Goal: Navigation & Orientation: Understand site structure

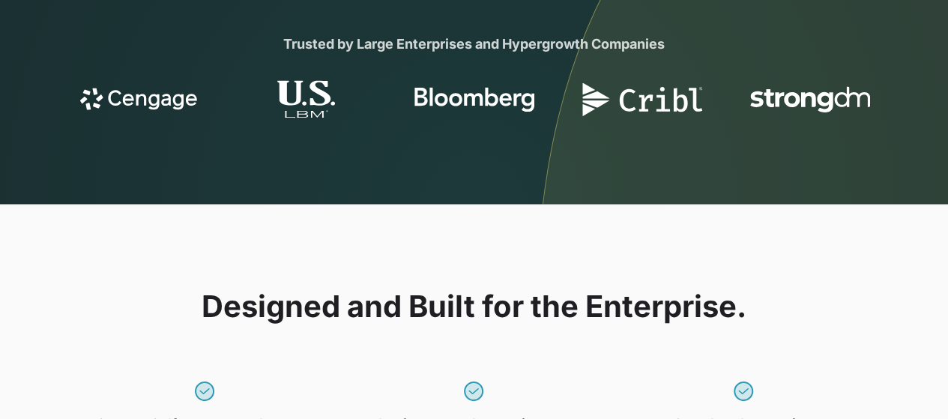
scroll to position [968, 0]
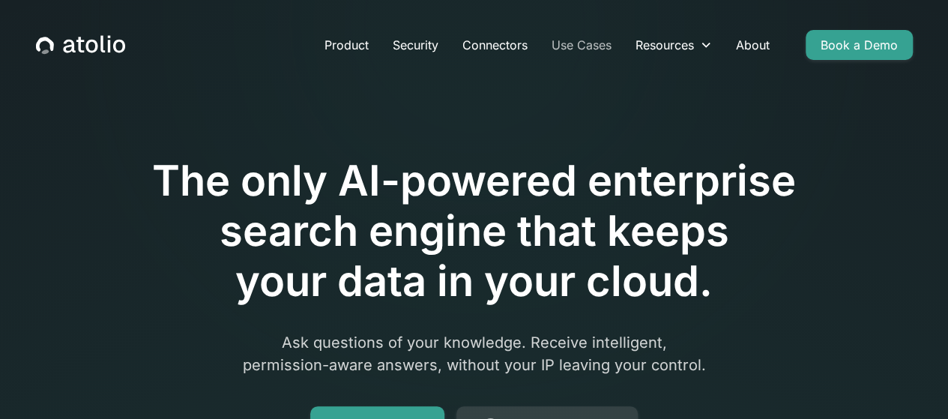
click at [579, 44] on link "Use Cases" at bounding box center [582, 45] width 84 height 30
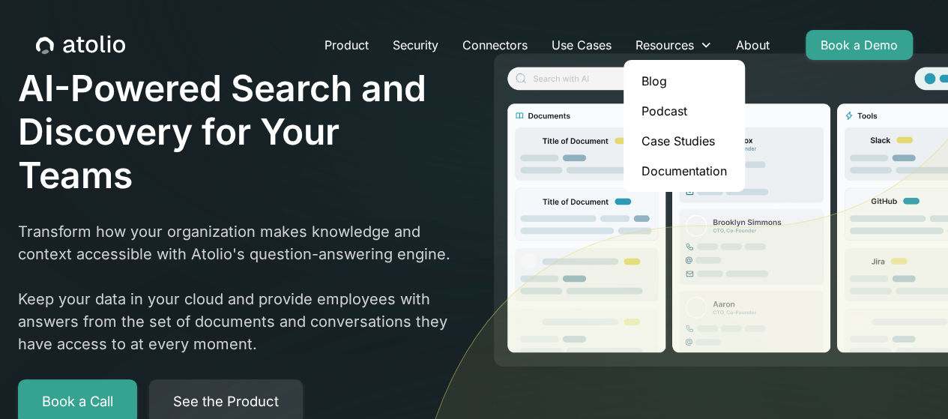
click at [672, 76] on link "Blog" at bounding box center [684, 81] width 109 height 30
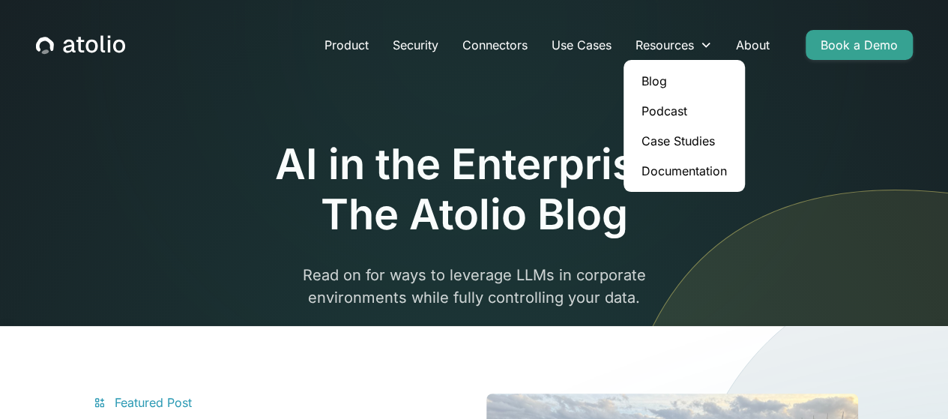
click at [660, 135] on link "Case Studies" at bounding box center [684, 141] width 109 height 30
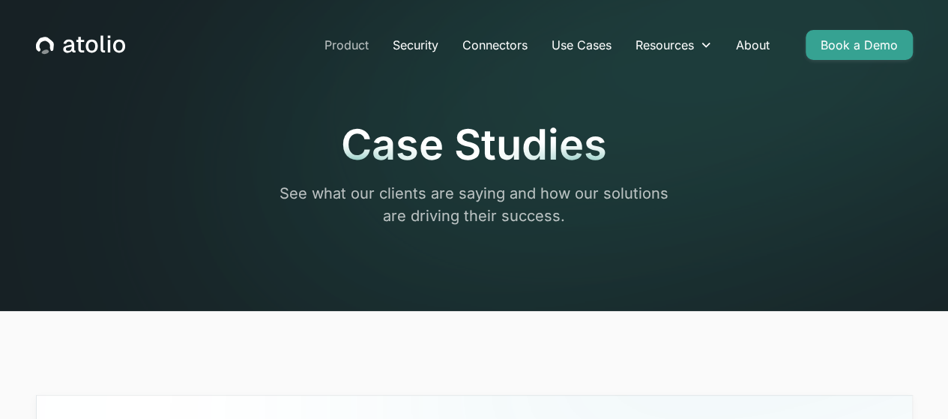
click at [339, 42] on link "Product" at bounding box center [347, 45] width 68 height 30
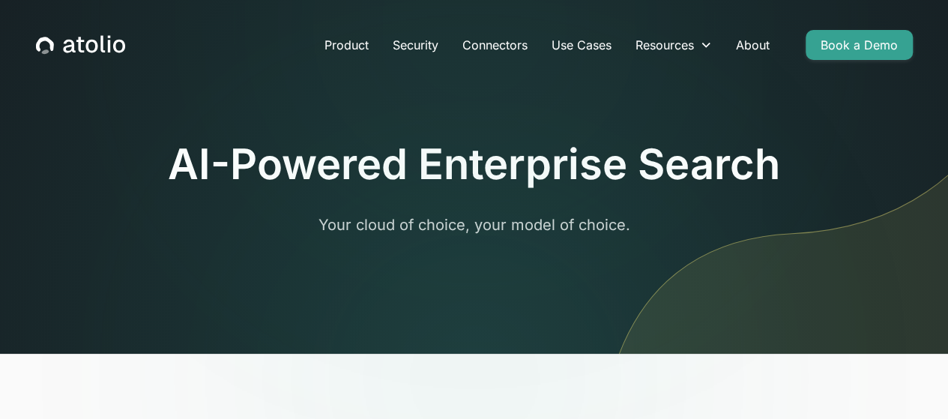
click at [100, 38] on icon "home" at bounding box center [80, 44] width 89 height 19
